Goal: Information Seeking & Learning: Learn about a topic

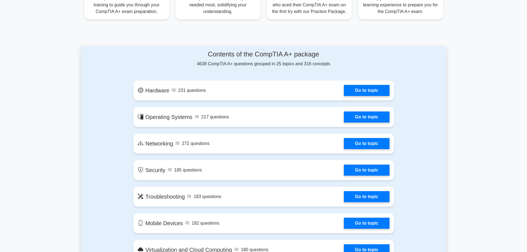
scroll to position [249, 0]
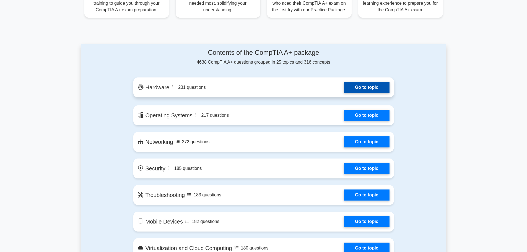
click at [344, 87] on link "Go to topic" at bounding box center [366, 87] width 45 height 11
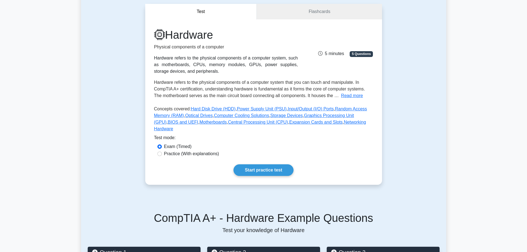
scroll to position [28, 0]
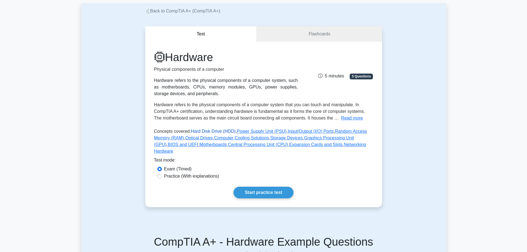
click at [201, 131] on link "Hard Disk Drive (HDD)" at bounding box center [213, 131] width 45 height 5
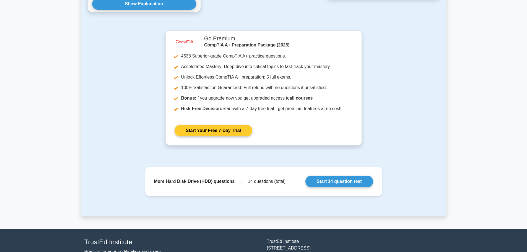
scroll to position [398, 0]
